Goal: Transaction & Acquisition: Subscribe to service/newsletter

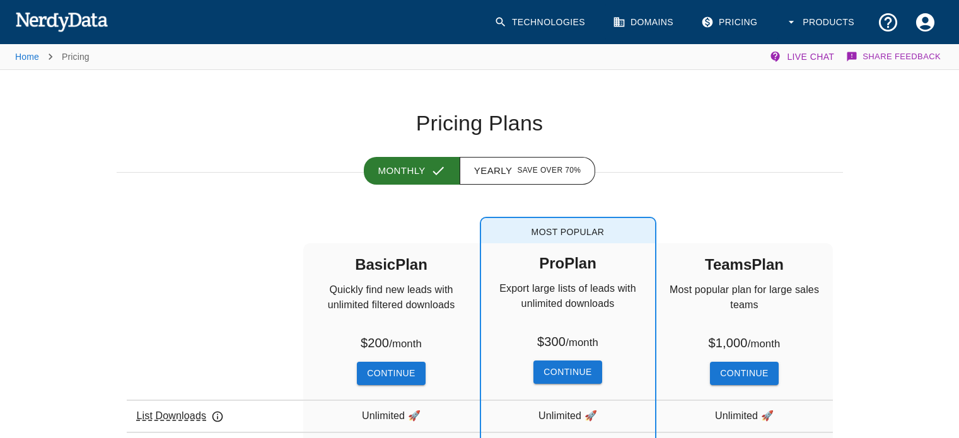
scroll to position [245, 0]
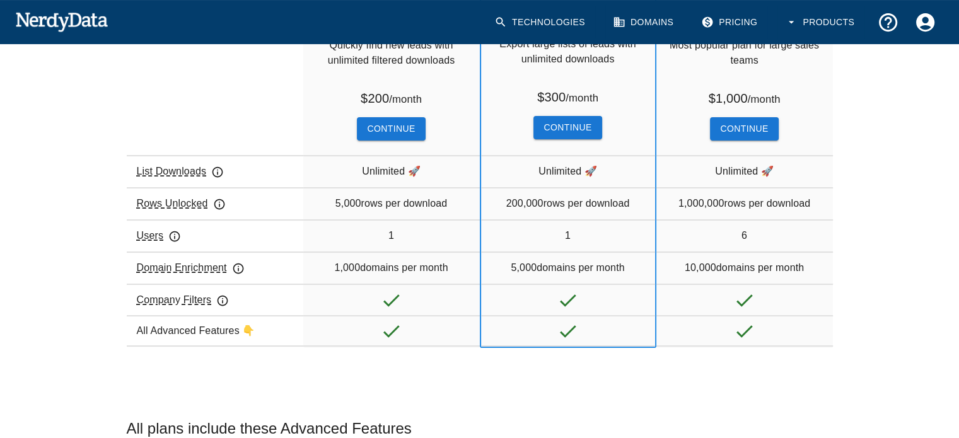
click at [248, 221] on div "Users" at bounding box center [215, 235] width 176 height 32
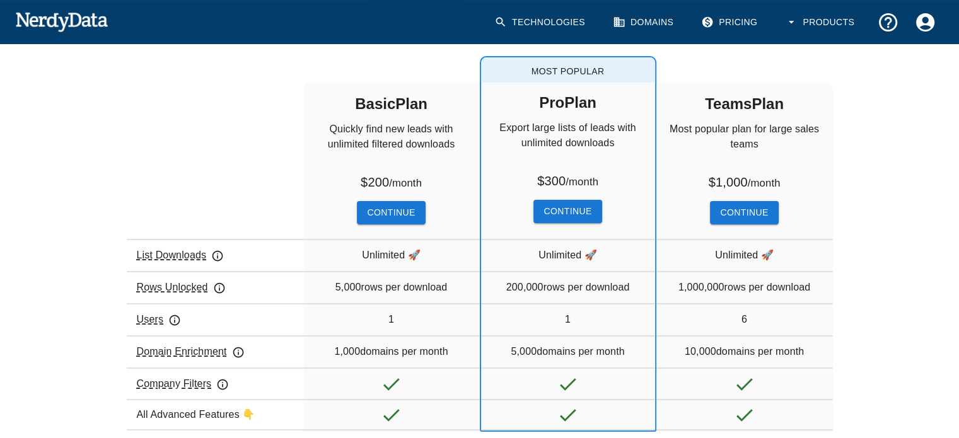
scroll to position [0, 0]
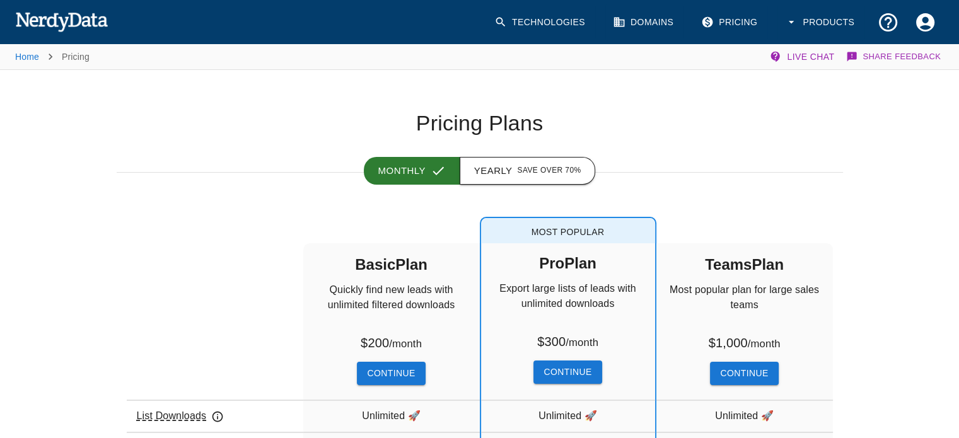
click at [509, 183] on button "Yearly Save over 70%" at bounding box center [527, 171] width 136 height 28
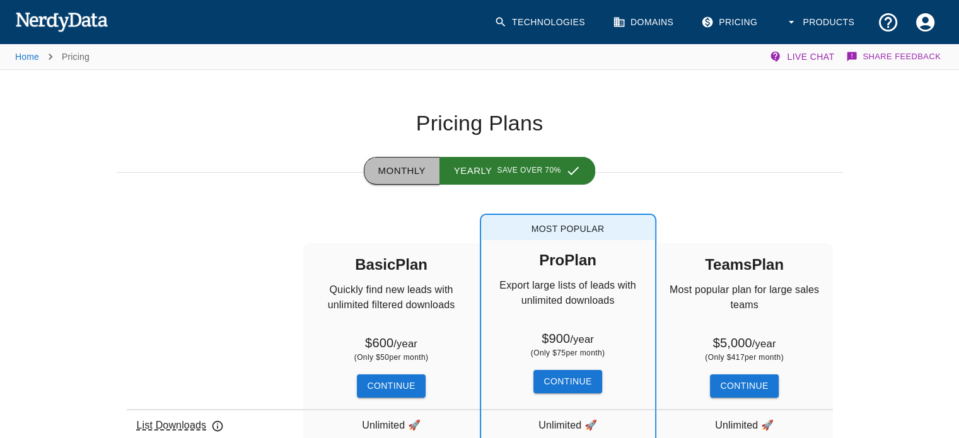
click at [393, 182] on button "Monthly" at bounding box center [402, 171] width 76 height 28
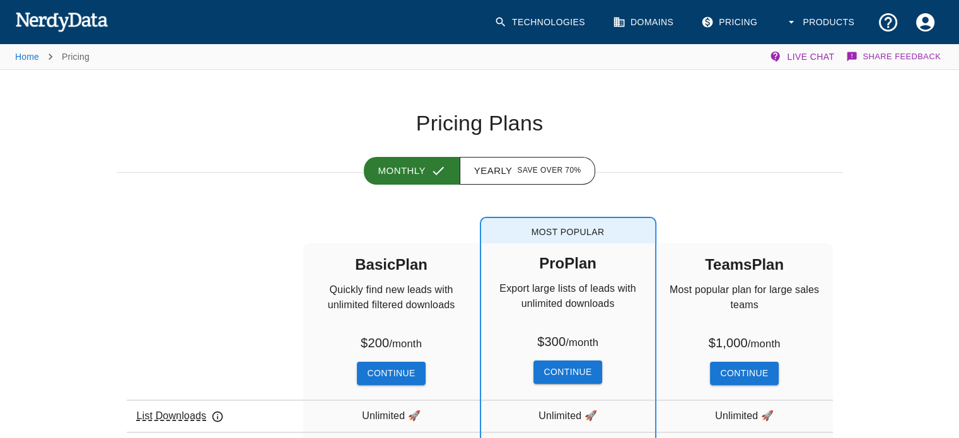
click at [919, 25] on icon "Account Settings" at bounding box center [925, 22] width 18 height 18
